Goal: Information Seeking & Learning: Learn about a topic

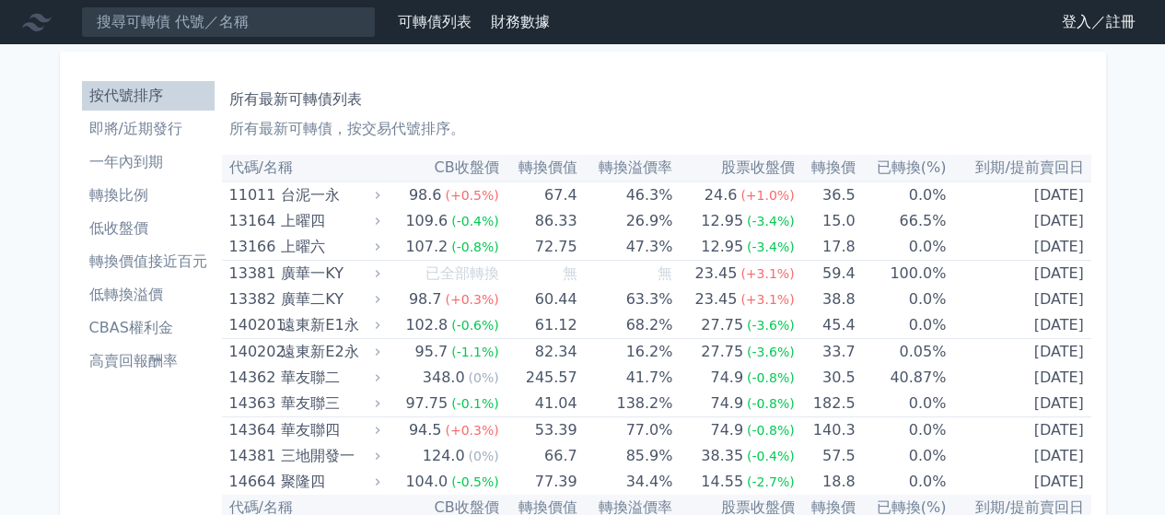
click at [1078, 26] on link "登入／註冊" at bounding box center [1098, 21] width 103 height 29
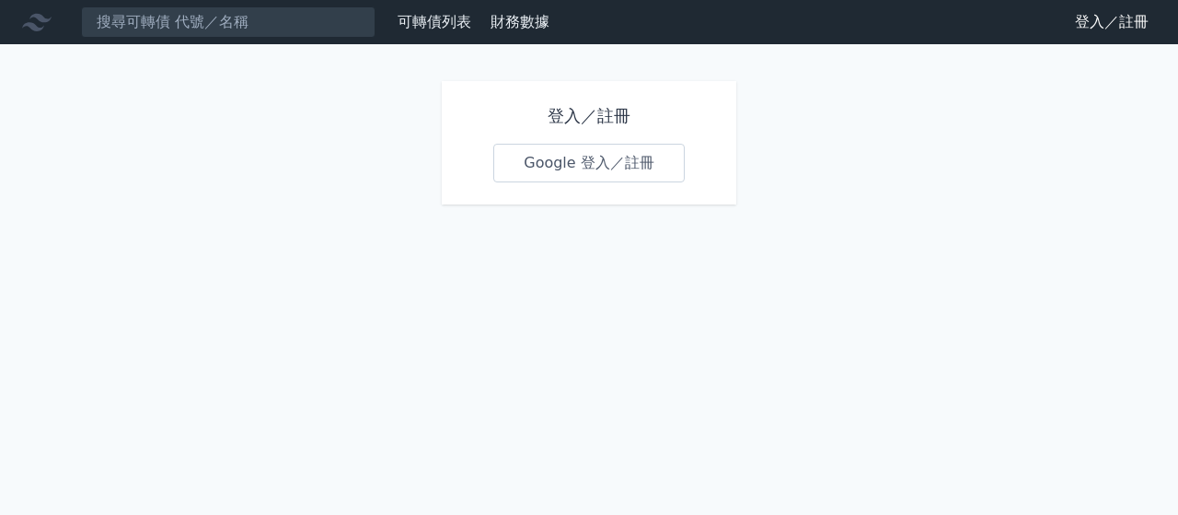
click at [546, 159] on link "Google 登入／註冊" at bounding box center [588, 163] width 191 height 39
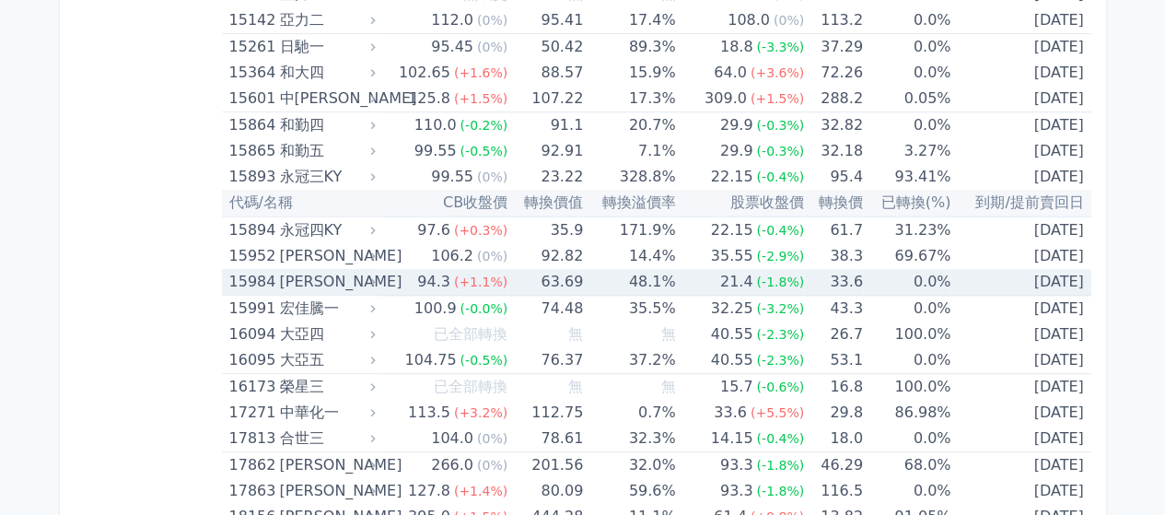
scroll to position [1073, 0]
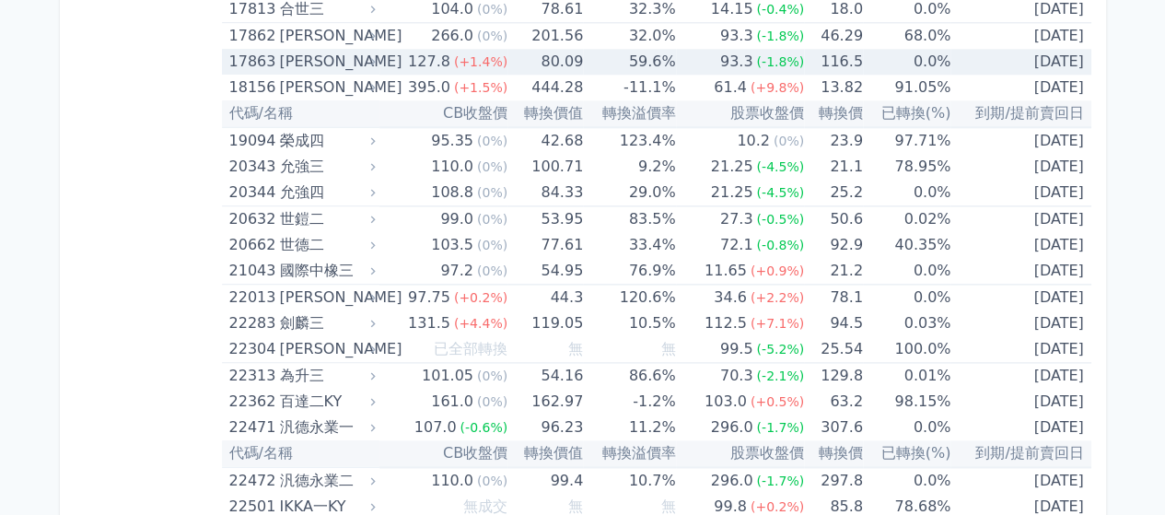
click at [320, 64] on div "[PERSON_NAME]" at bounding box center [325, 62] width 92 height 26
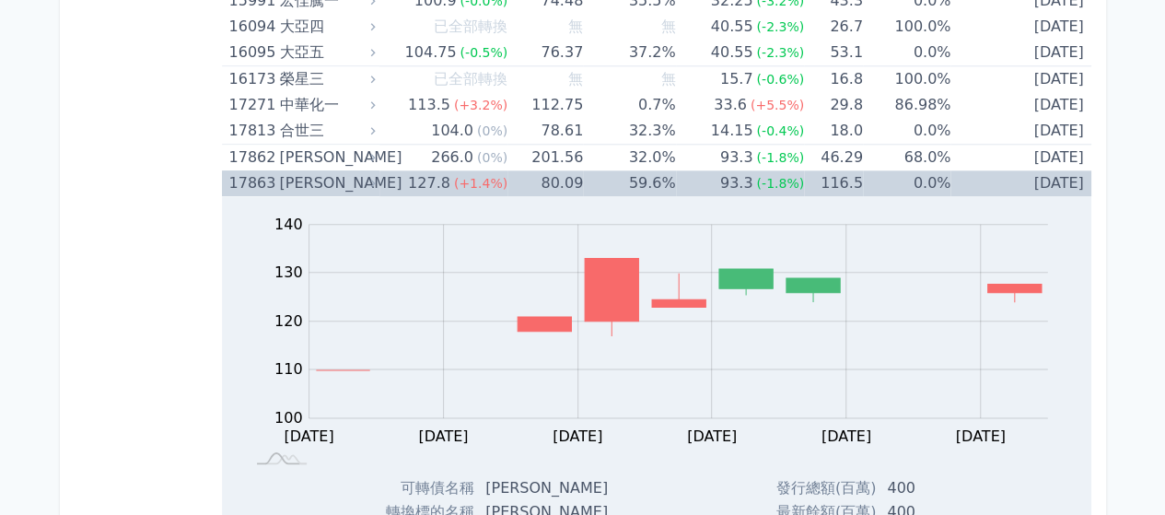
scroll to position [859, 0]
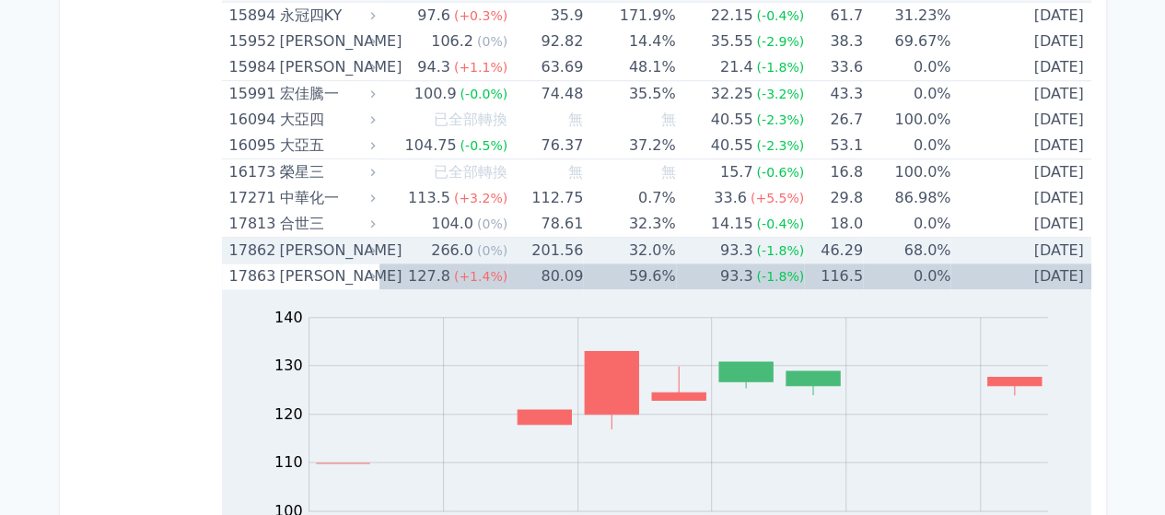
click at [315, 242] on div "[PERSON_NAME]" at bounding box center [325, 251] width 92 height 26
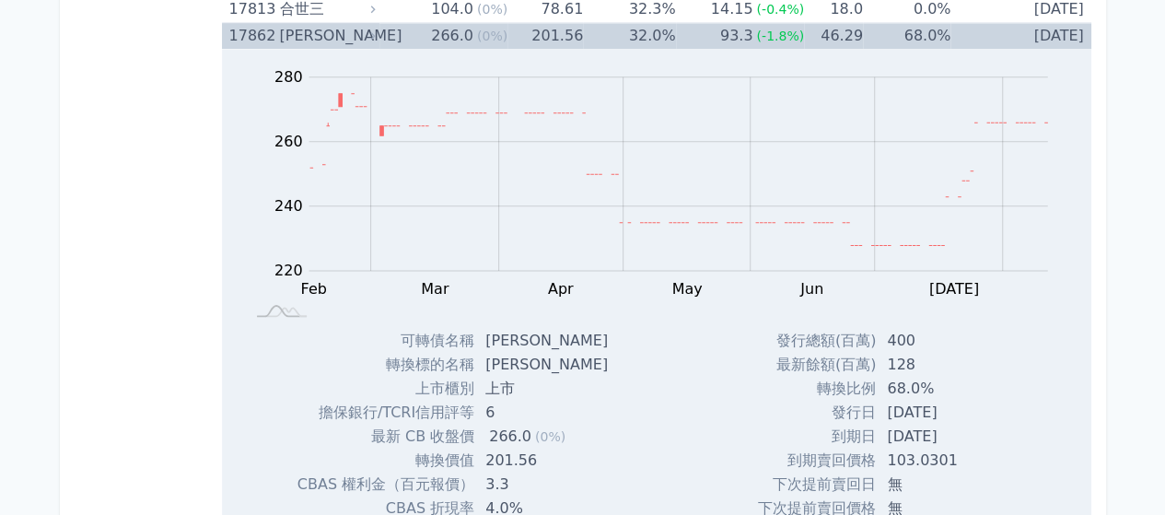
scroll to position [1289, 0]
